Goal: Information Seeking & Learning: Learn about a topic

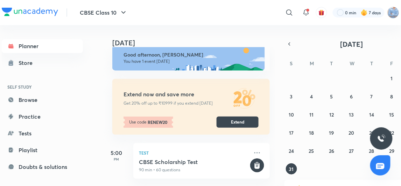
scroll to position [8, 0]
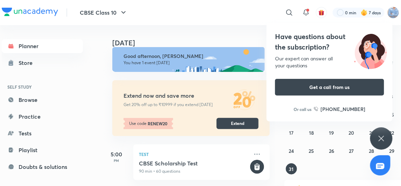
click at [177, 143] on div "5:00 PM Test CBSE Scholarship Test 90 min • 60 questions" at bounding box center [185, 159] width 167 height 46
click at [390, 149] on abbr "29" at bounding box center [391, 151] width 5 height 7
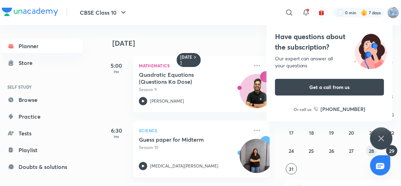
click at [375, 150] on button "28" at bounding box center [371, 150] width 11 height 11
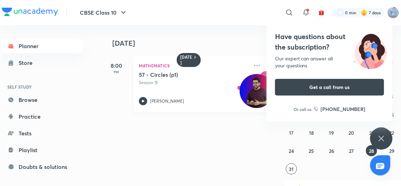
click at [147, 99] on div at bounding box center [143, 101] width 8 height 8
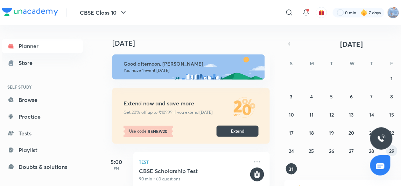
click at [393, 149] on abbr "29" at bounding box center [391, 151] width 5 height 7
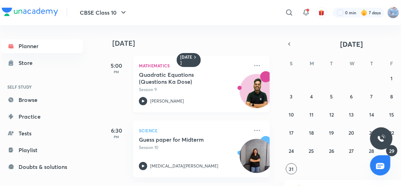
click at [139, 99] on icon at bounding box center [143, 101] width 8 height 8
